Goal: Transaction & Acquisition: Purchase product/service

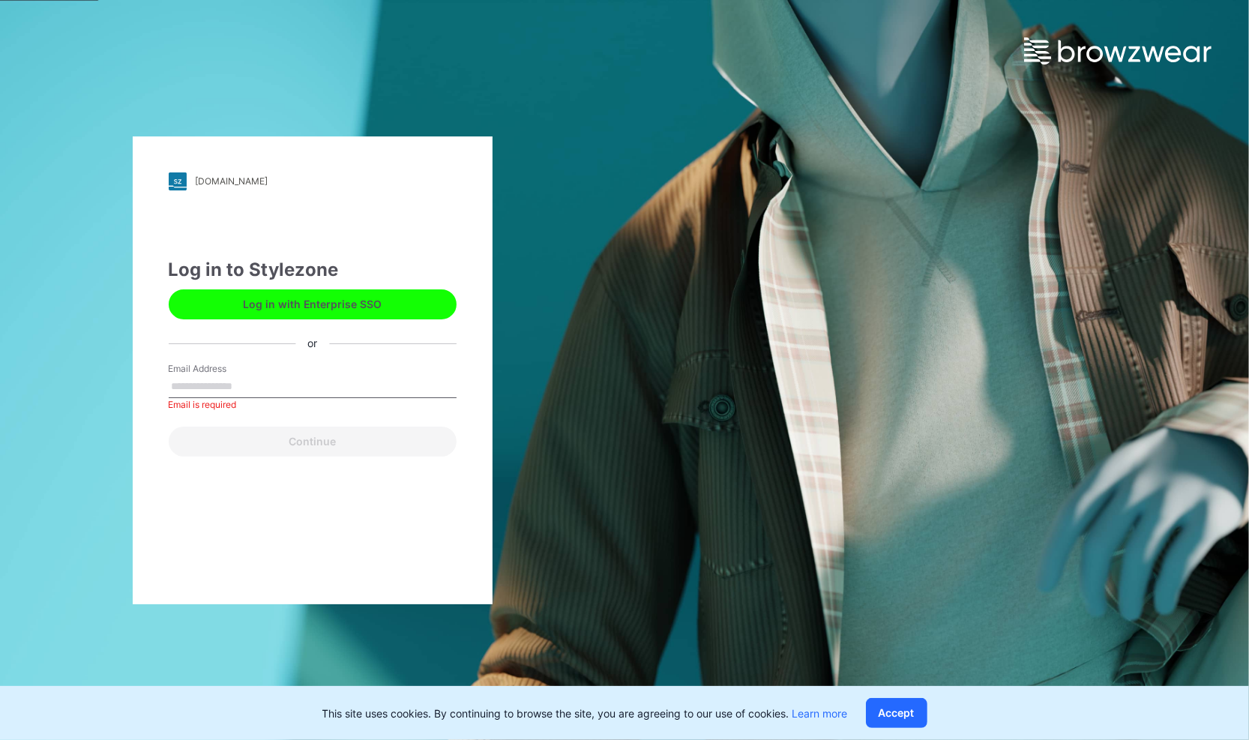
click at [233, 384] on input "Email Address" at bounding box center [313, 386] width 288 height 22
click at [310, 313] on button "Log in with Enterprise SSO" at bounding box center [313, 304] width 288 height 30
click at [253, 379] on input "Email Address" at bounding box center [313, 386] width 288 height 22
type input "**********"
click at [169, 426] on button "Continue" at bounding box center [313, 441] width 288 height 30
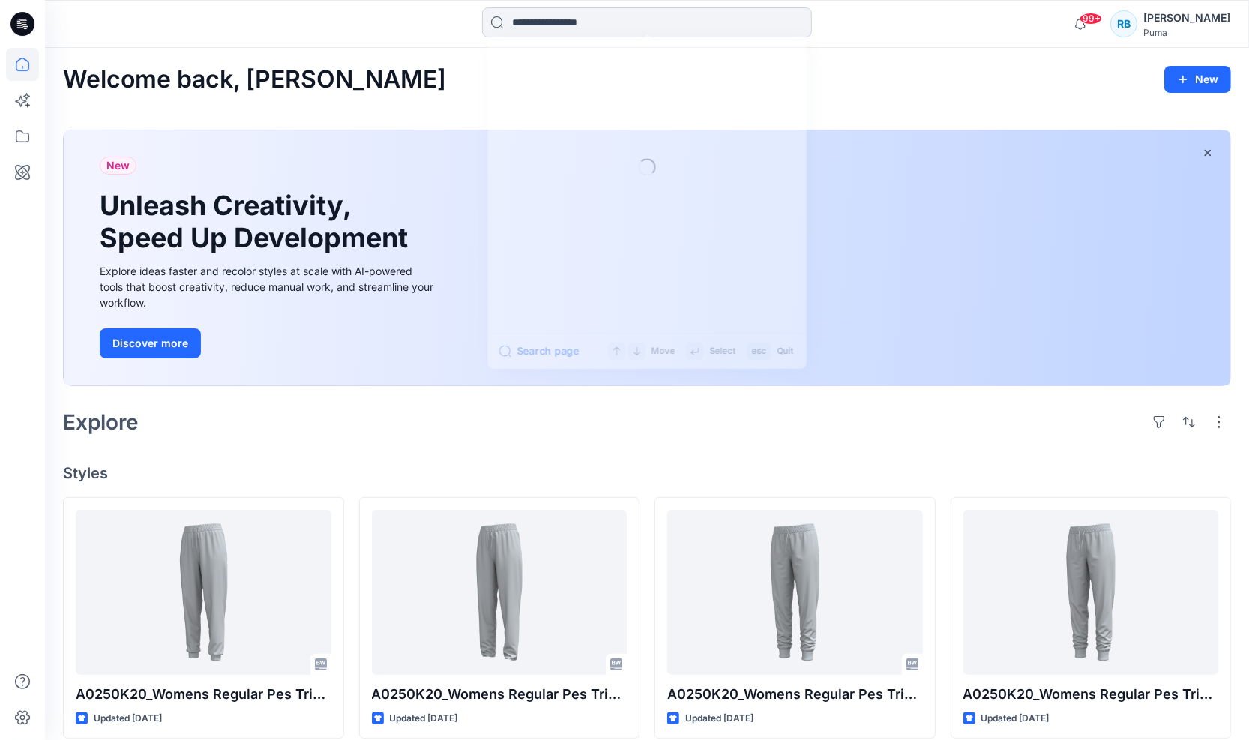
click at [644, 21] on input at bounding box center [647, 22] width 330 height 30
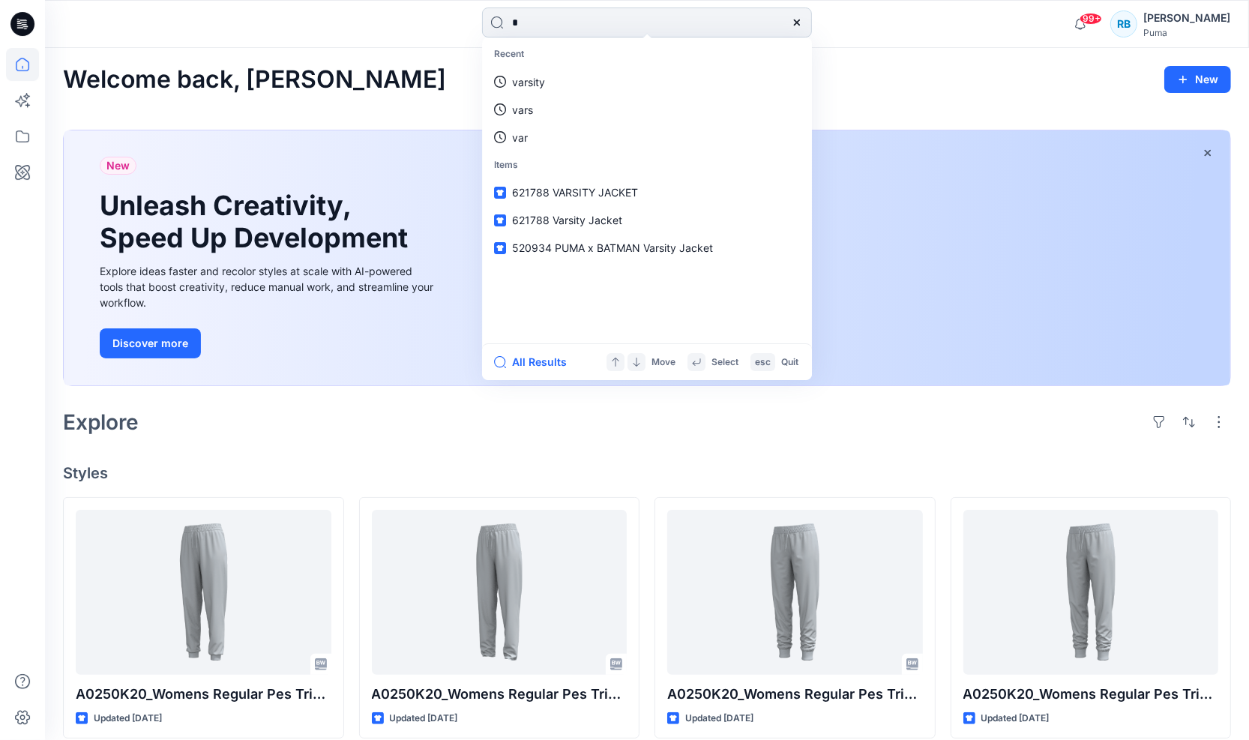
type input "**"
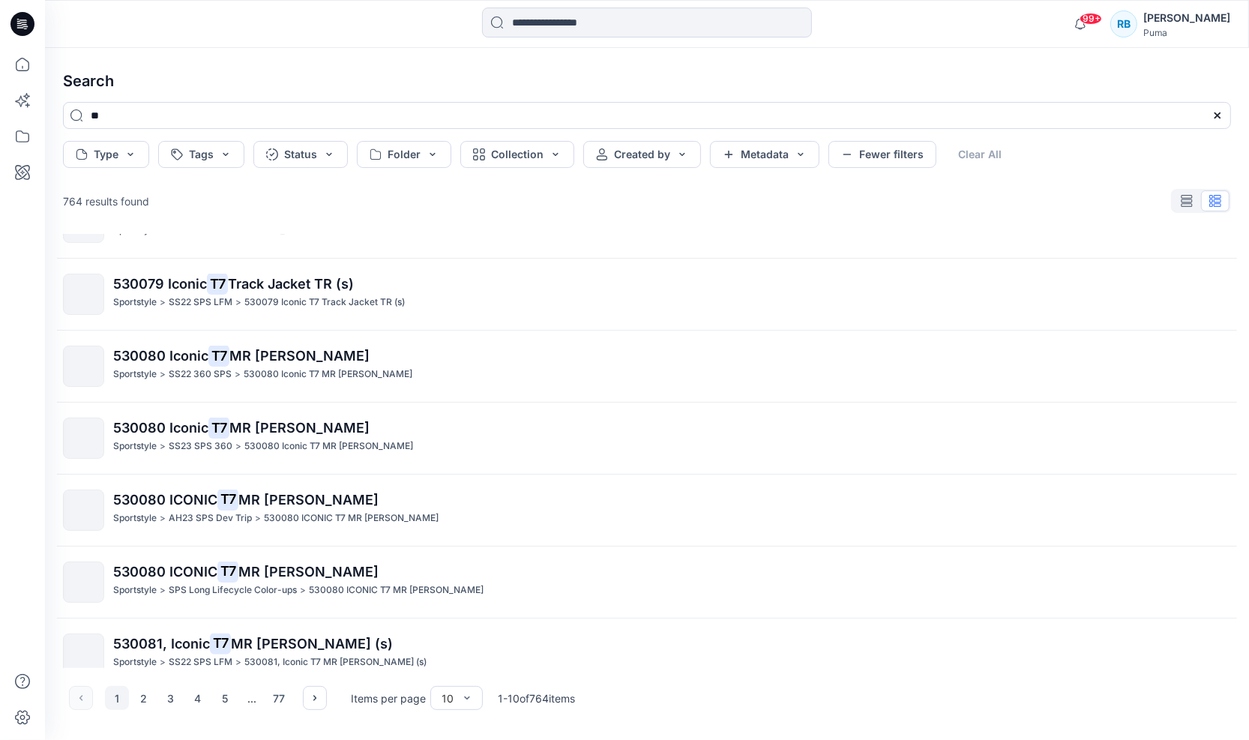
scroll to position [282, 0]
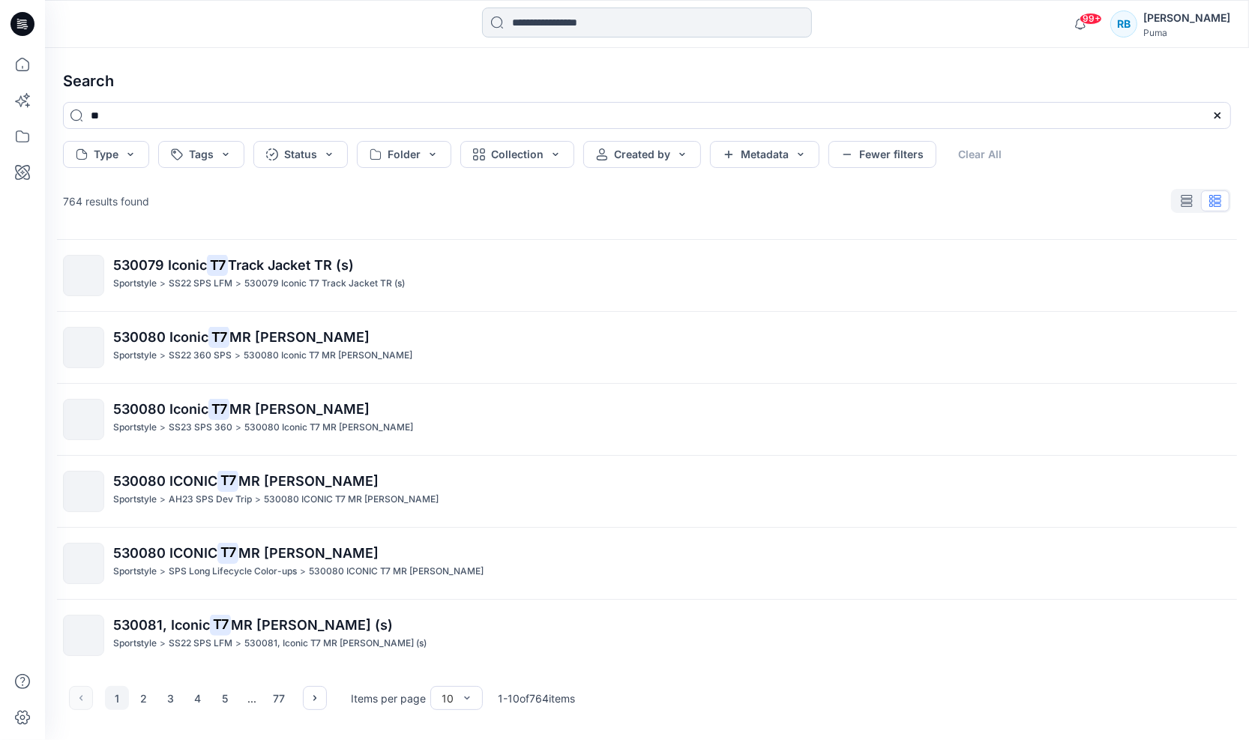
click at [615, 10] on input at bounding box center [647, 22] width 330 height 30
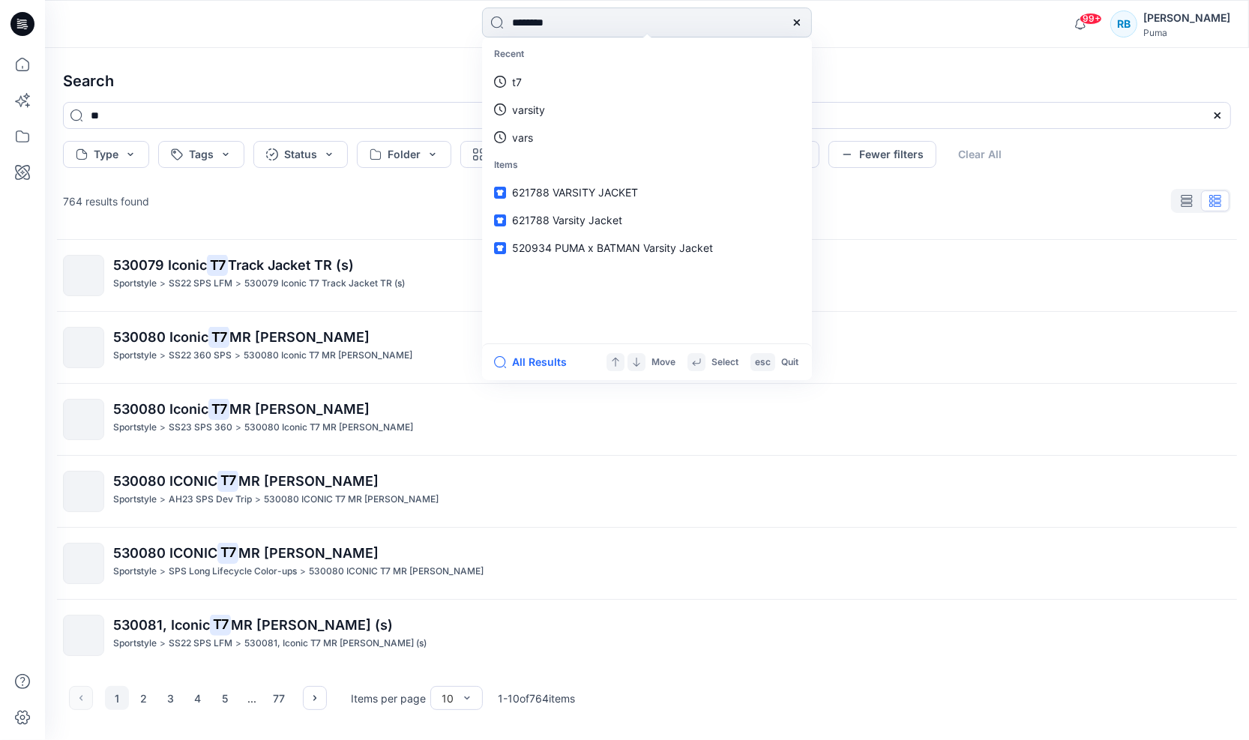
type input "*********"
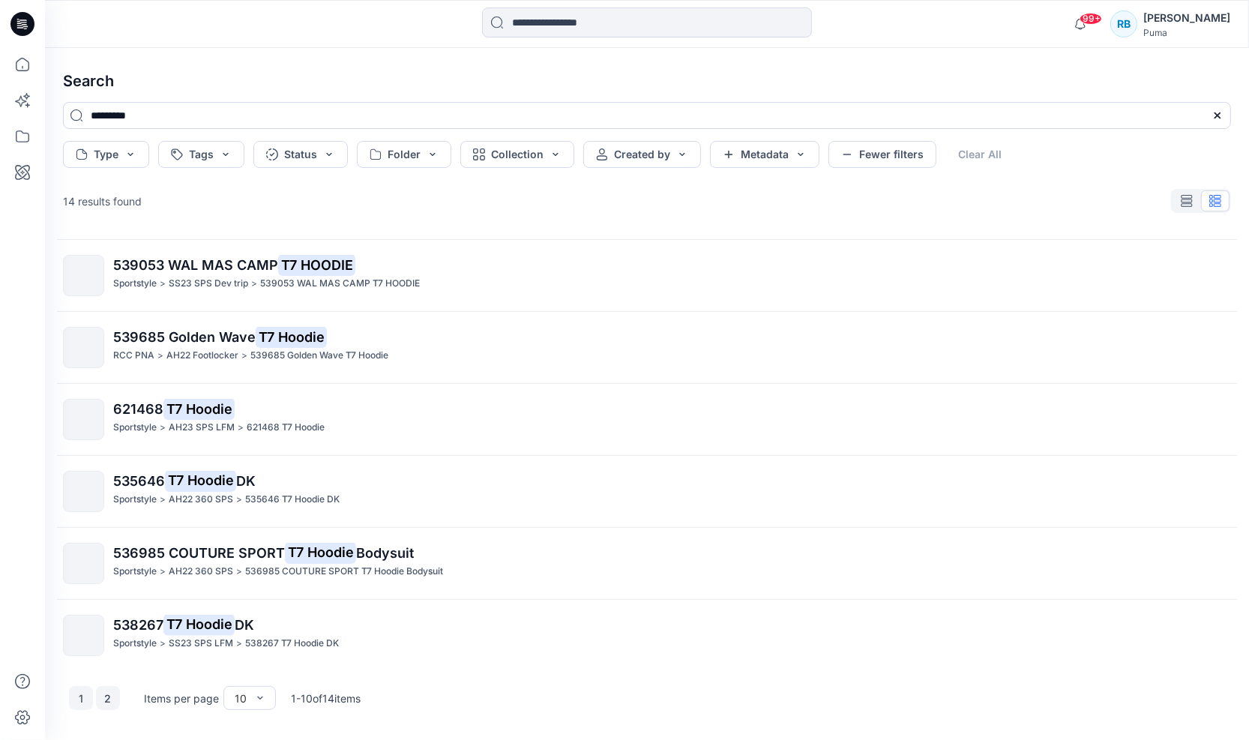
click at [107, 691] on button "2" at bounding box center [108, 698] width 24 height 24
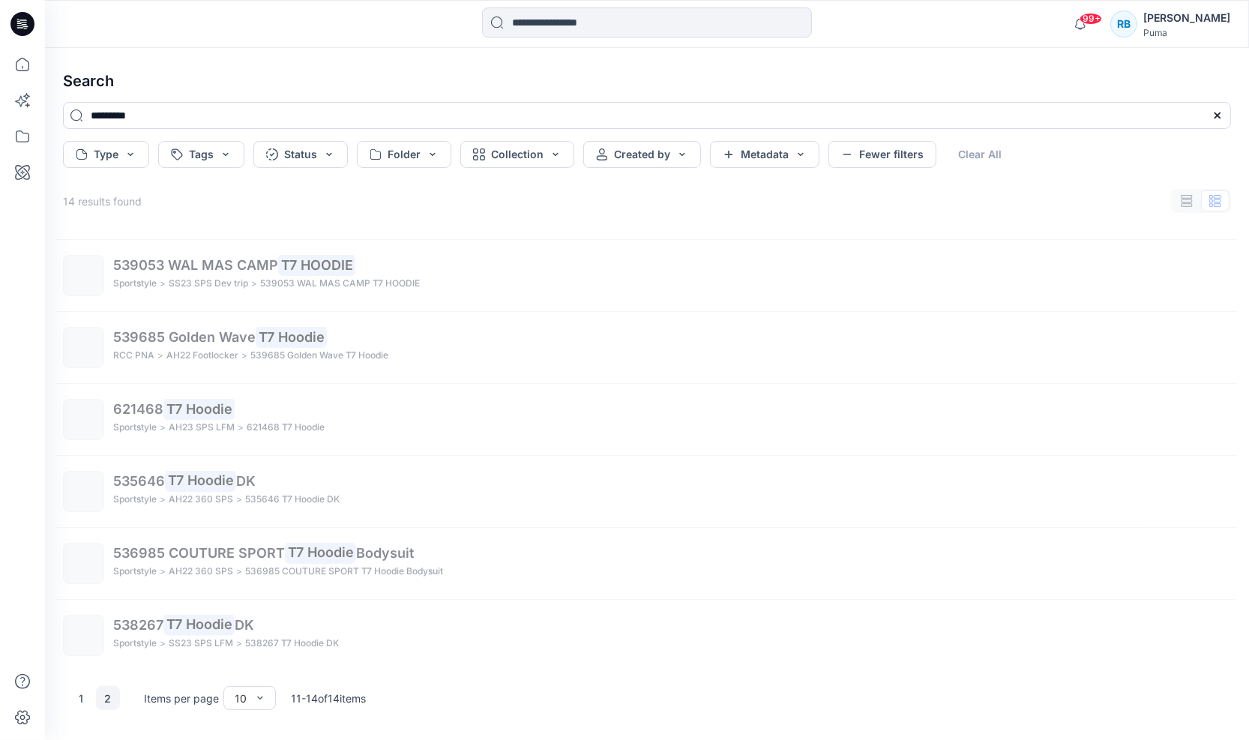
scroll to position [0, 0]
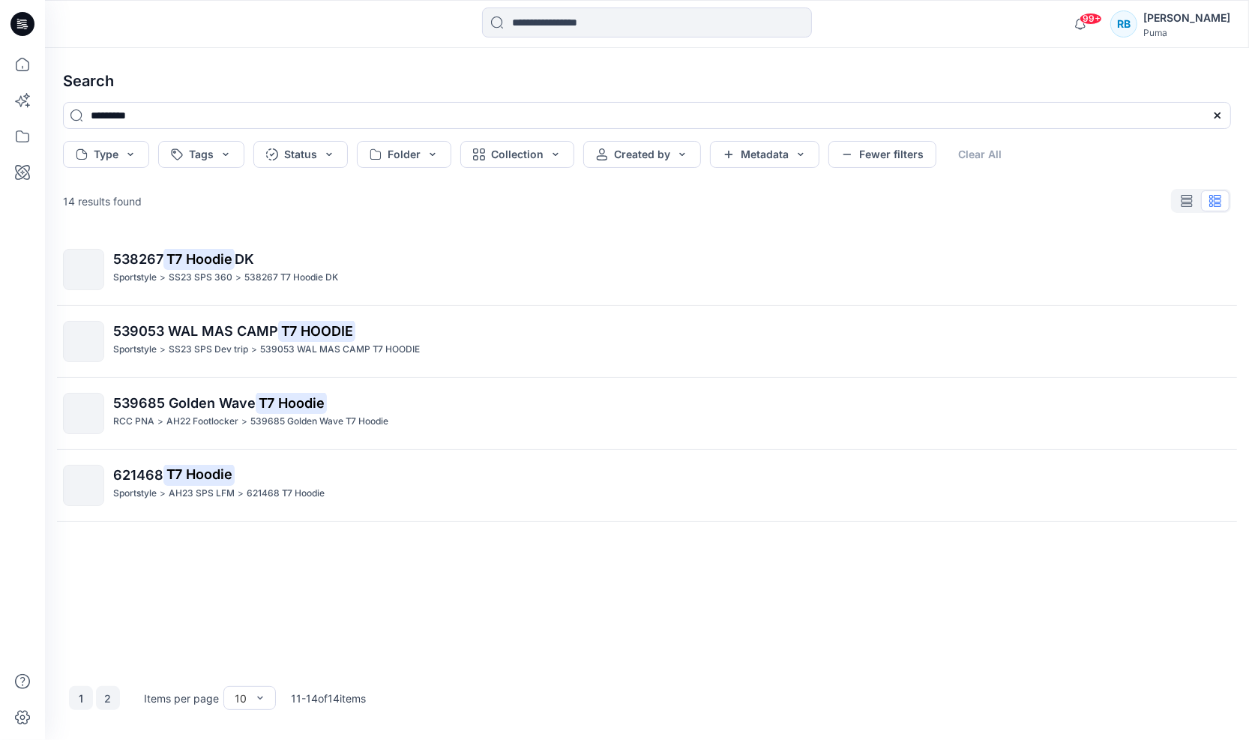
click at [80, 696] on button "1" at bounding box center [81, 698] width 24 height 24
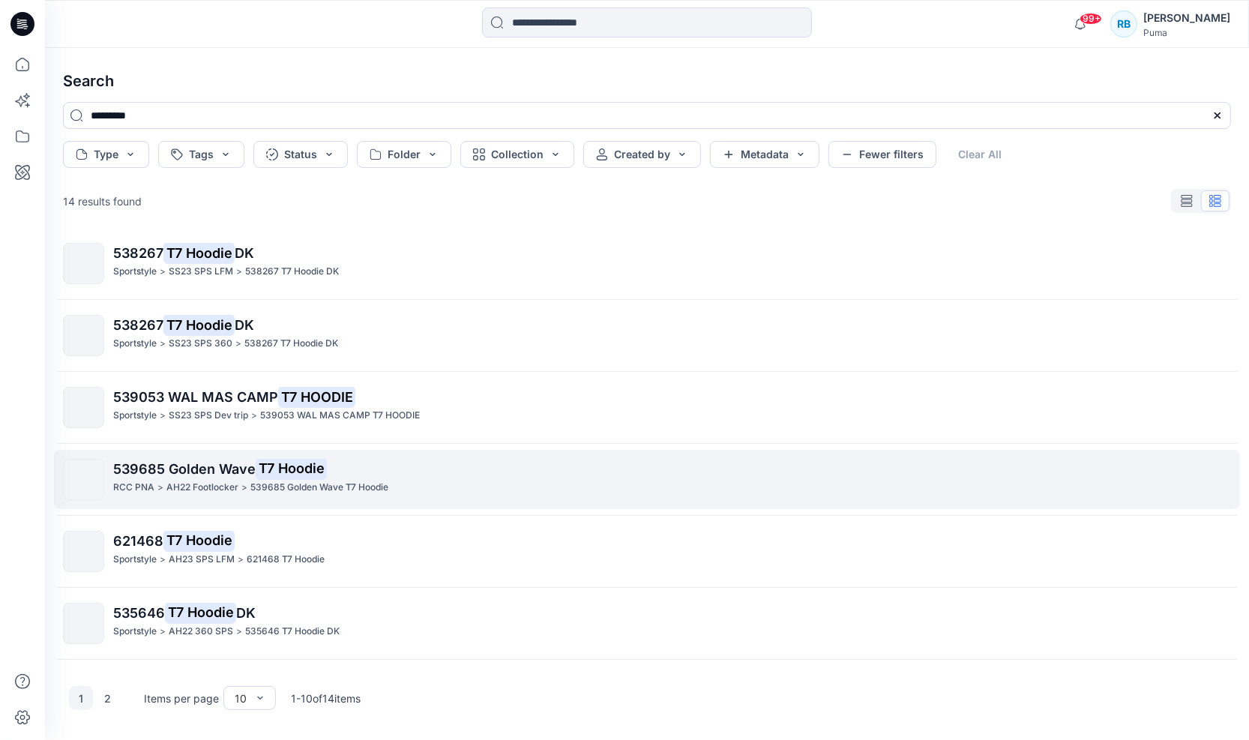
scroll to position [145, 0]
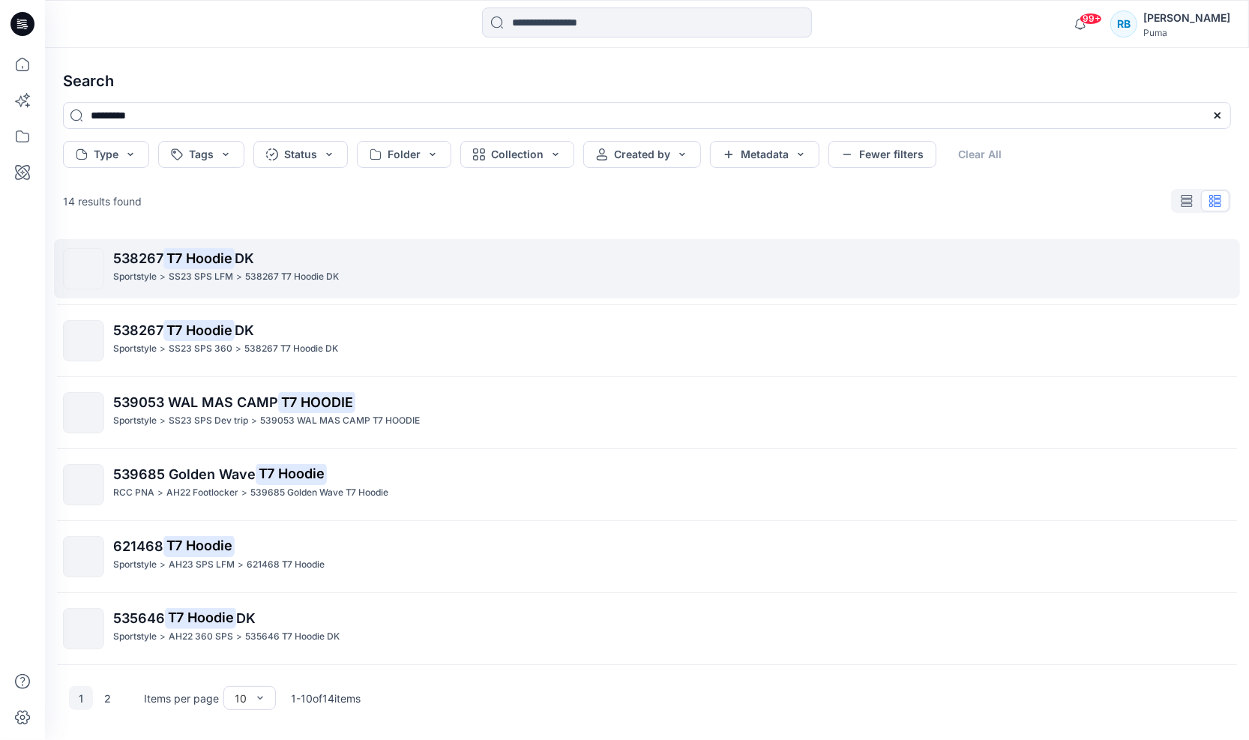
click at [241, 265] on span "DK" at bounding box center [244, 258] width 19 height 16
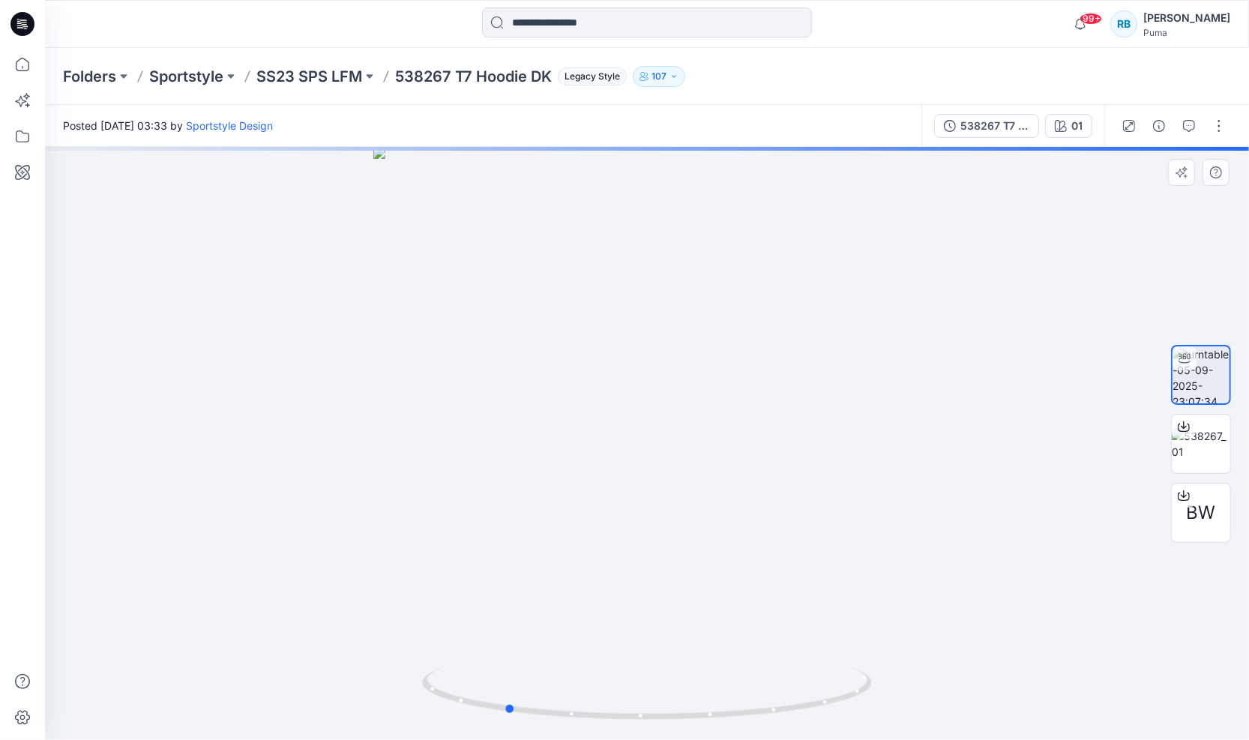
drag, startPoint x: 725, startPoint y: 409, endPoint x: 582, endPoint y: 450, distance: 148.7
click at [583, 450] on div at bounding box center [647, 443] width 1204 height 593
